Goal: Task Accomplishment & Management: Use online tool/utility

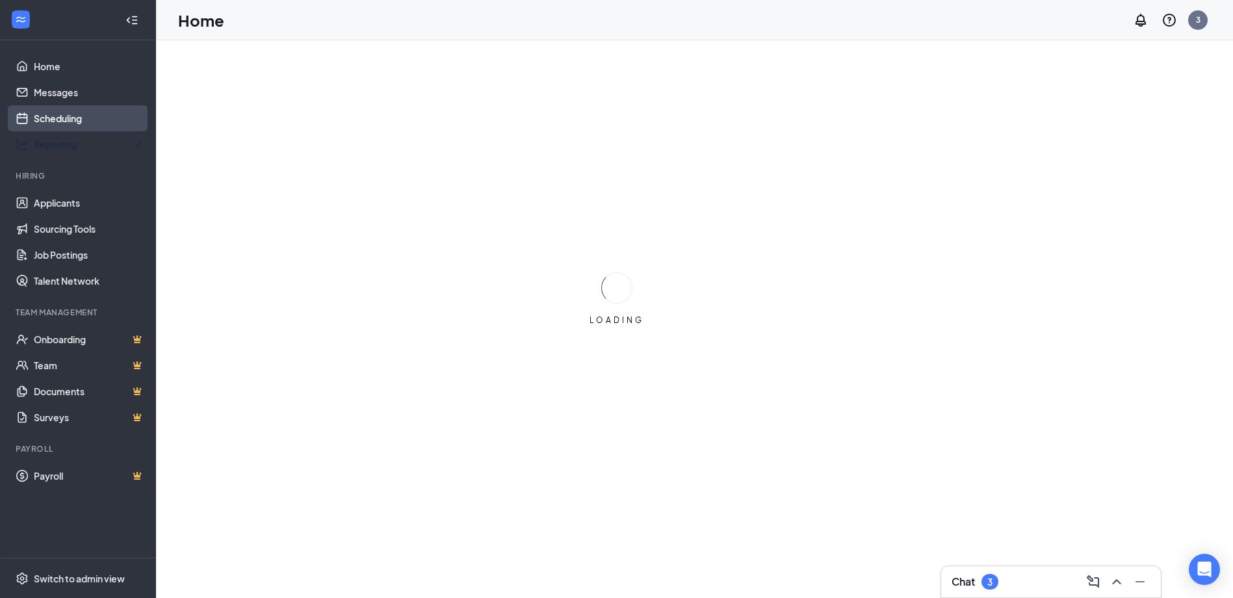
click at [35, 117] on link "Scheduling" at bounding box center [89, 118] width 111 height 26
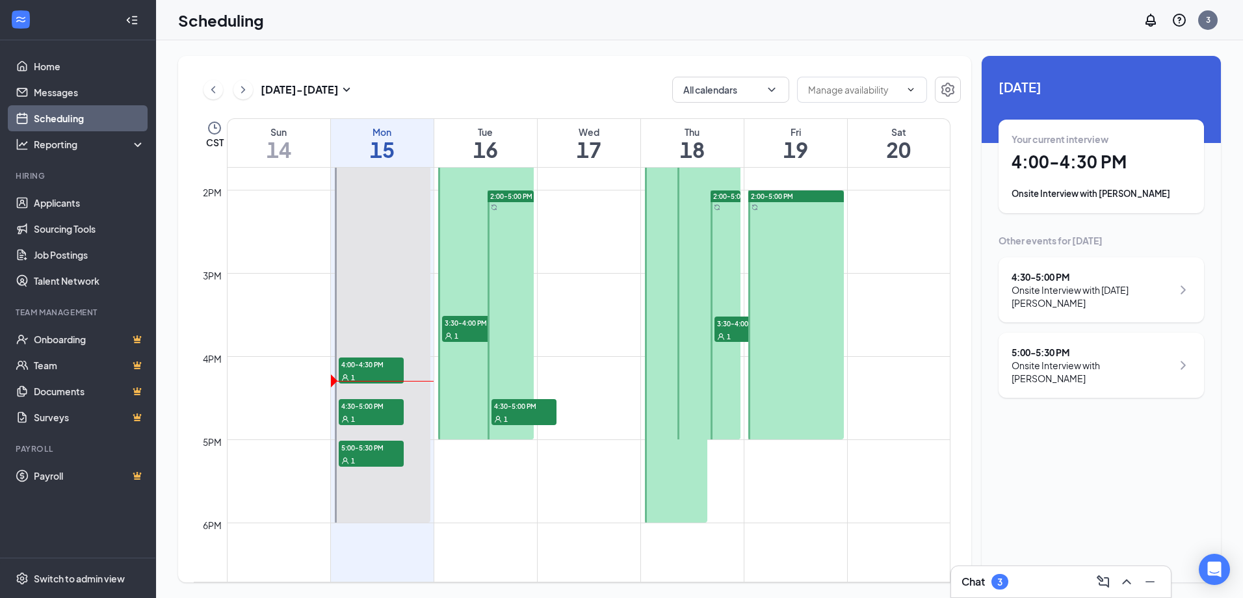
scroll to position [1157, 0]
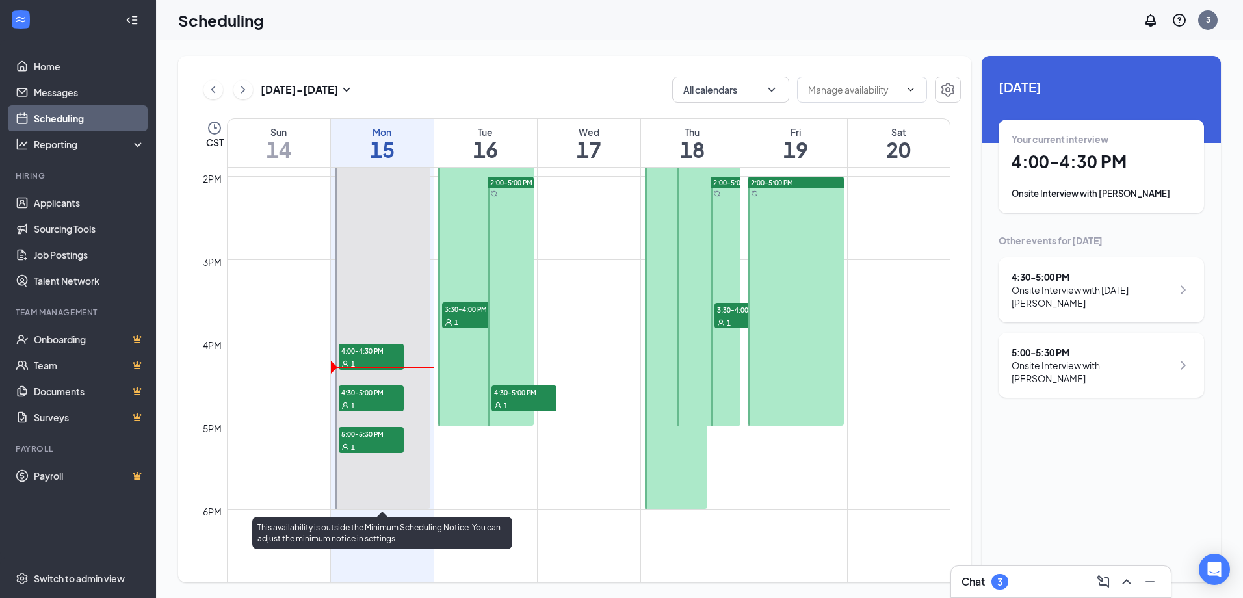
click at [389, 447] on div "1" at bounding box center [371, 446] width 65 height 13
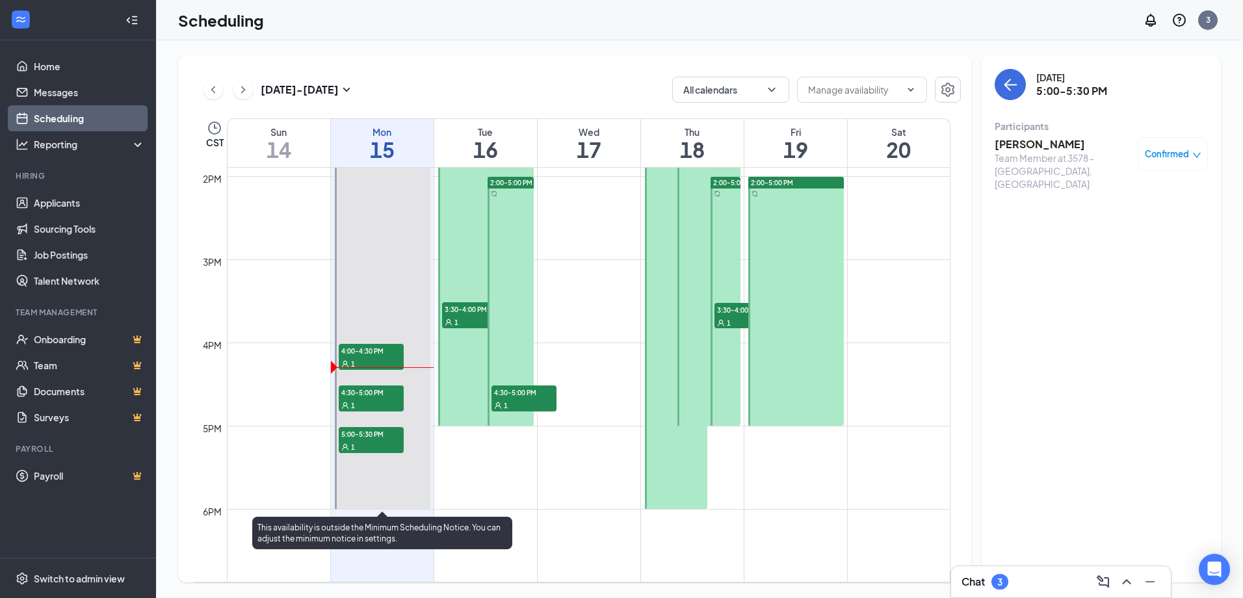
click at [386, 403] on div "1" at bounding box center [371, 405] width 65 height 13
click at [389, 352] on span "4:00-4:30 PM" at bounding box center [371, 350] width 65 height 13
click at [384, 393] on span "4:30-5:00 PM" at bounding box center [371, 392] width 65 height 13
